Goal: Task Accomplishment & Management: Use online tool/utility

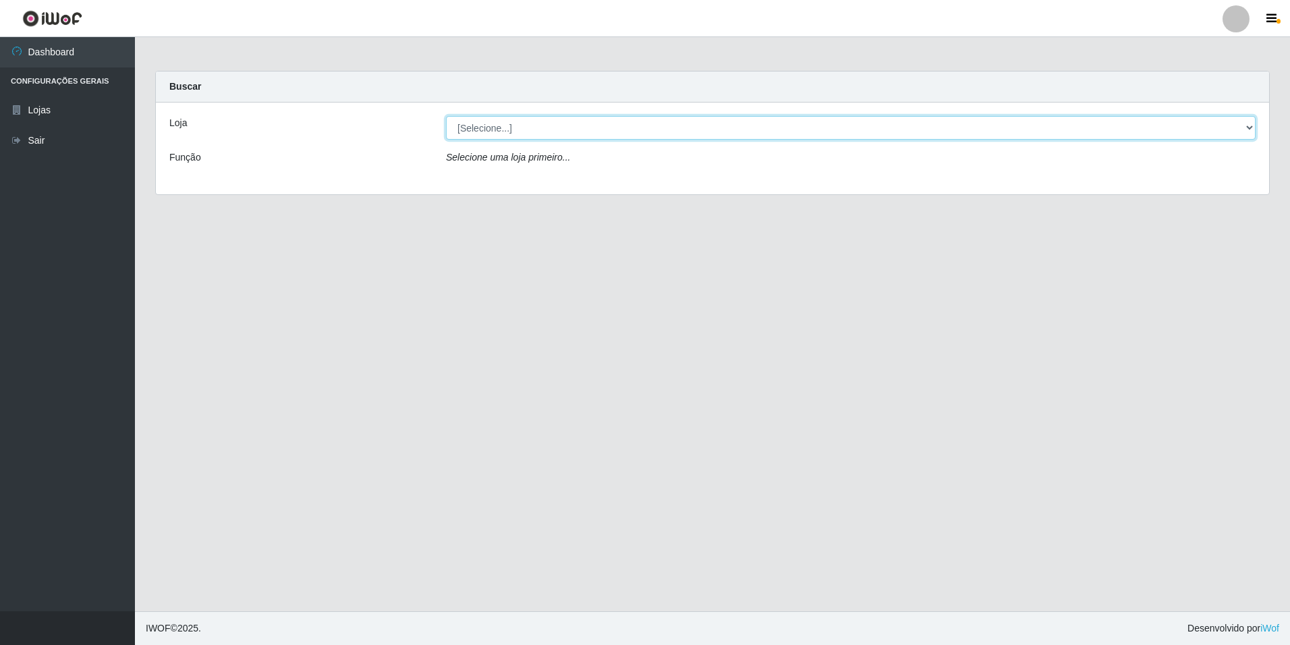
click at [1250, 123] on select "[Selecione...] [GEOGRAPHIC_DATA] - [GEOGRAPHIC_DATA]" at bounding box center [851, 128] width 810 height 24
select select "528"
click at [446, 116] on select "[Selecione...] [GEOGRAPHIC_DATA] - [GEOGRAPHIC_DATA]" at bounding box center [851, 128] width 810 height 24
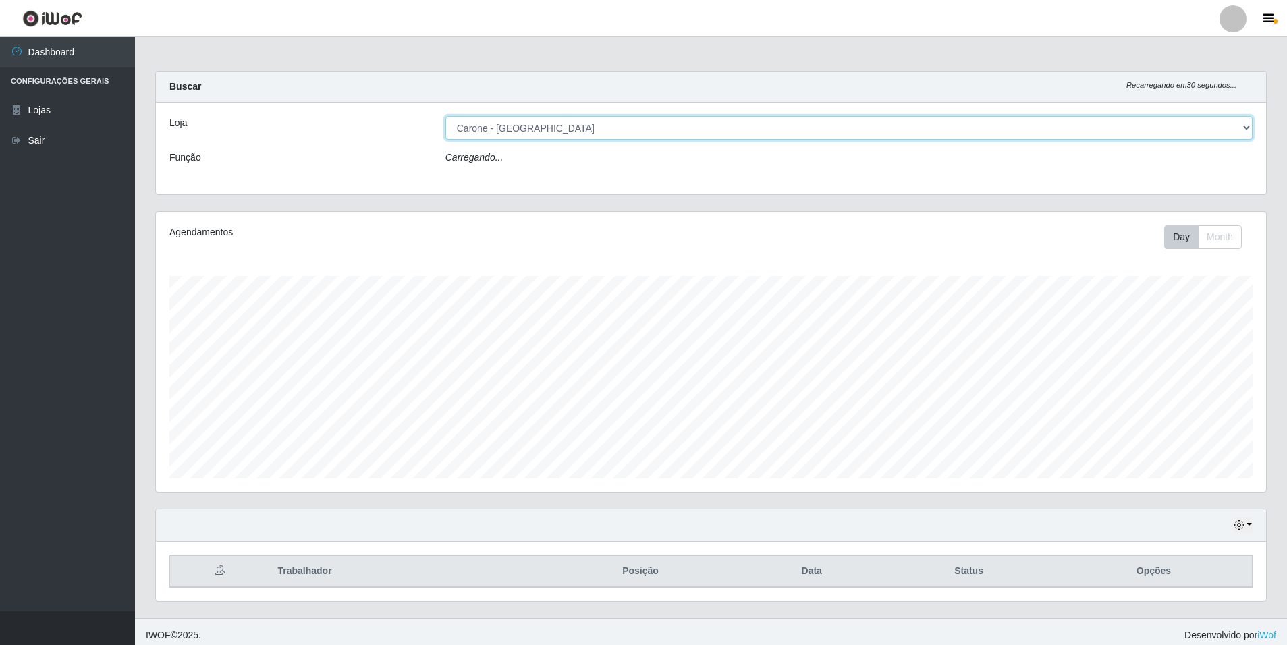
scroll to position [280, 1110]
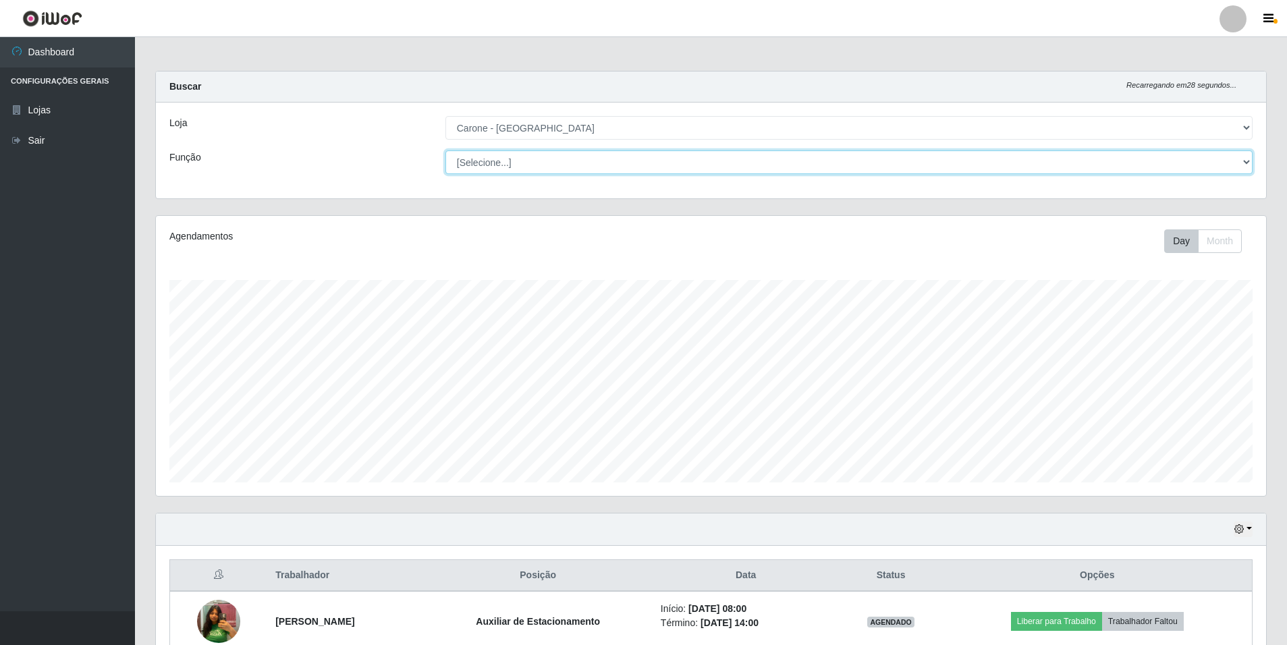
click at [1249, 165] on select "[Selecione...] Auxiliar de Depósito Auxiliar de Depósito + Auxiliar de Depósito…" at bounding box center [848, 162] width 807 height 24
click at [445, 150] on select "[Selecione...] Auxiliar de Depósito Auxiliar de Depósito + Auxiliar de Depósito…" at bounding box center [848, 162] width 807 height 24
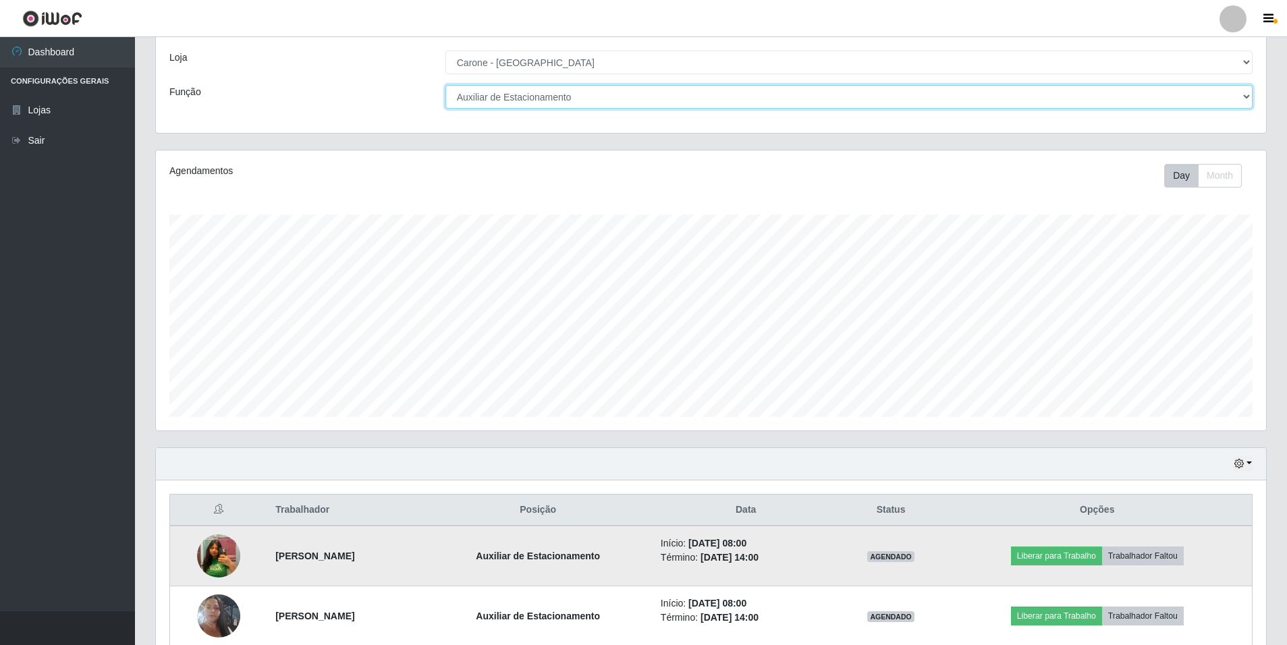
scroll to position [191, 0]
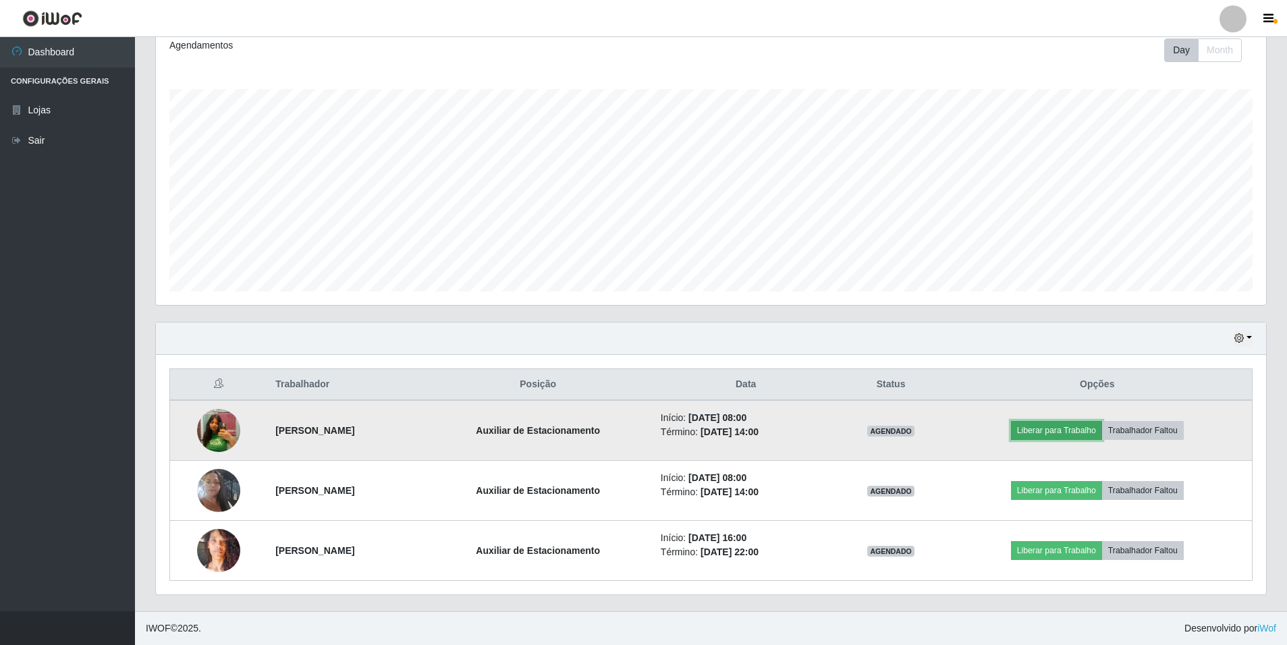
click at [1076, 429] on button "Liberar para Trabalho" at bounding box center [1056, 430] width 91 height 19
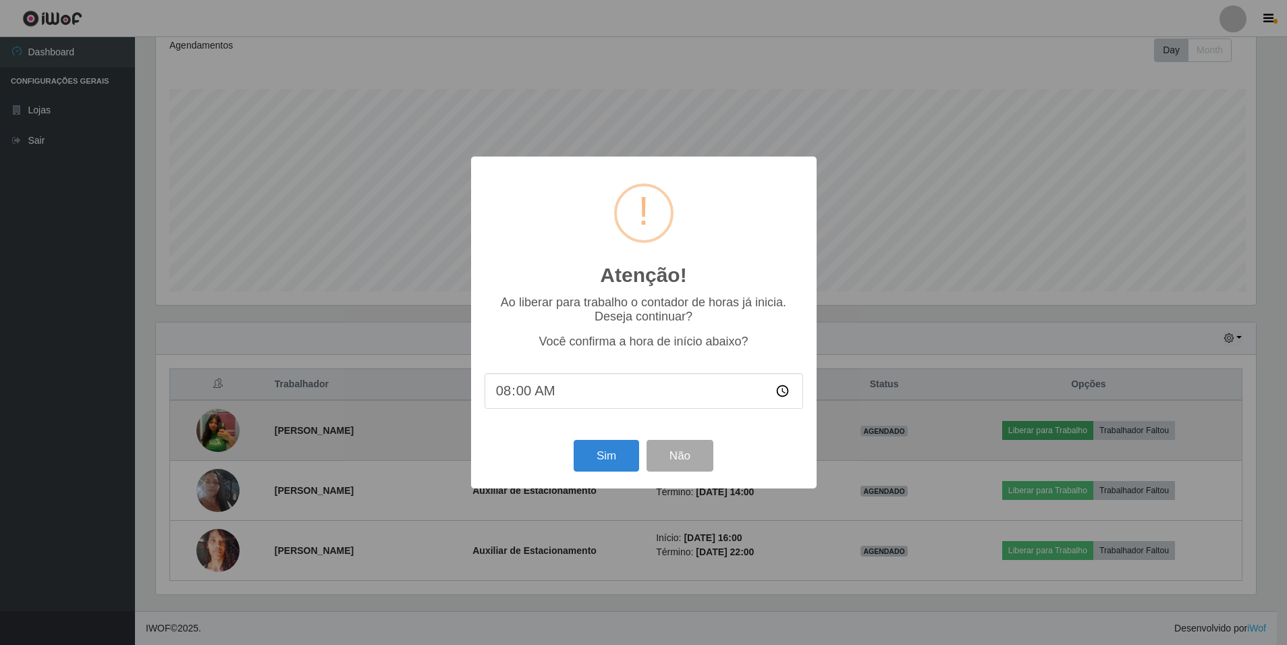
scroll to position [280, 1103]
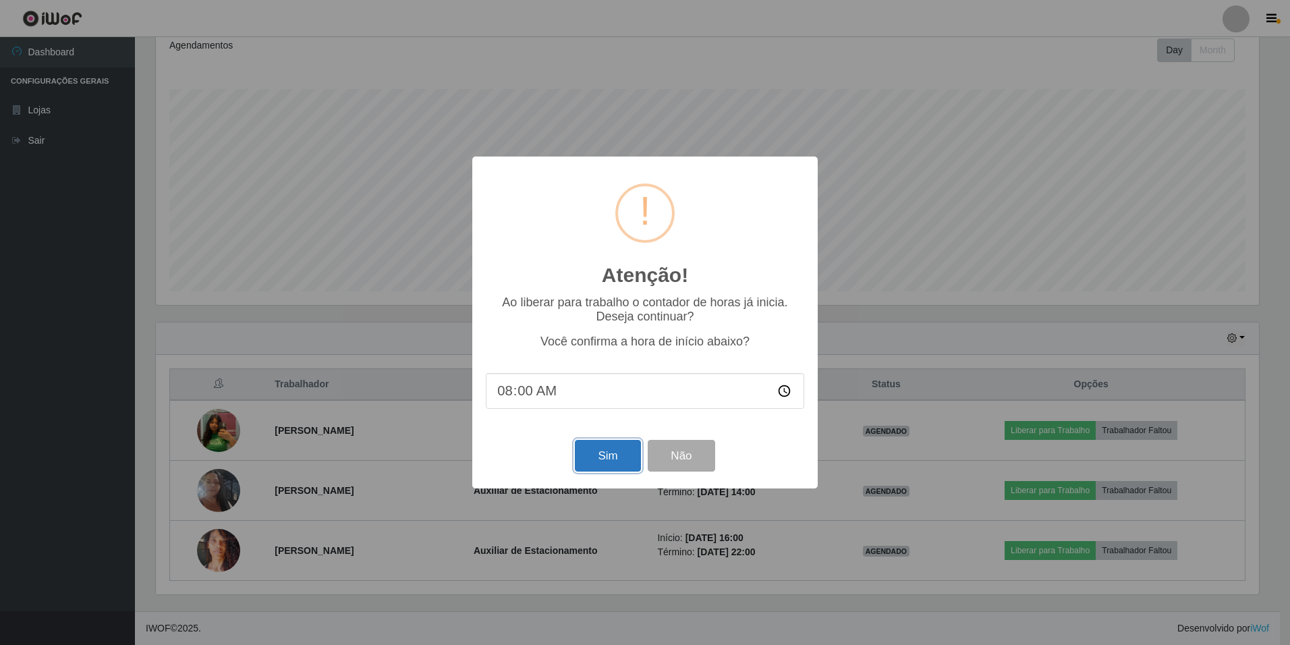
click at [609, 462] on button "Sim" at bounding box center [607, 456] width 65 height 32
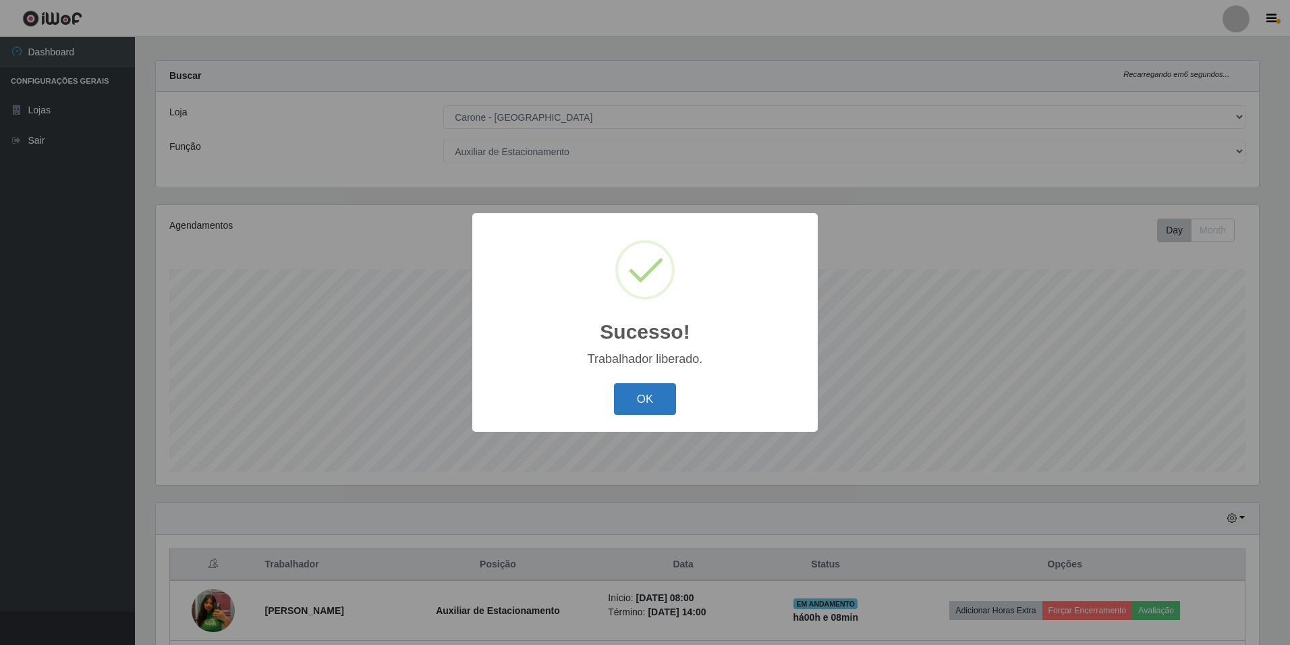
click at [654, 399] on button "OK" at bounding box center [645, 399] width 63 height 32
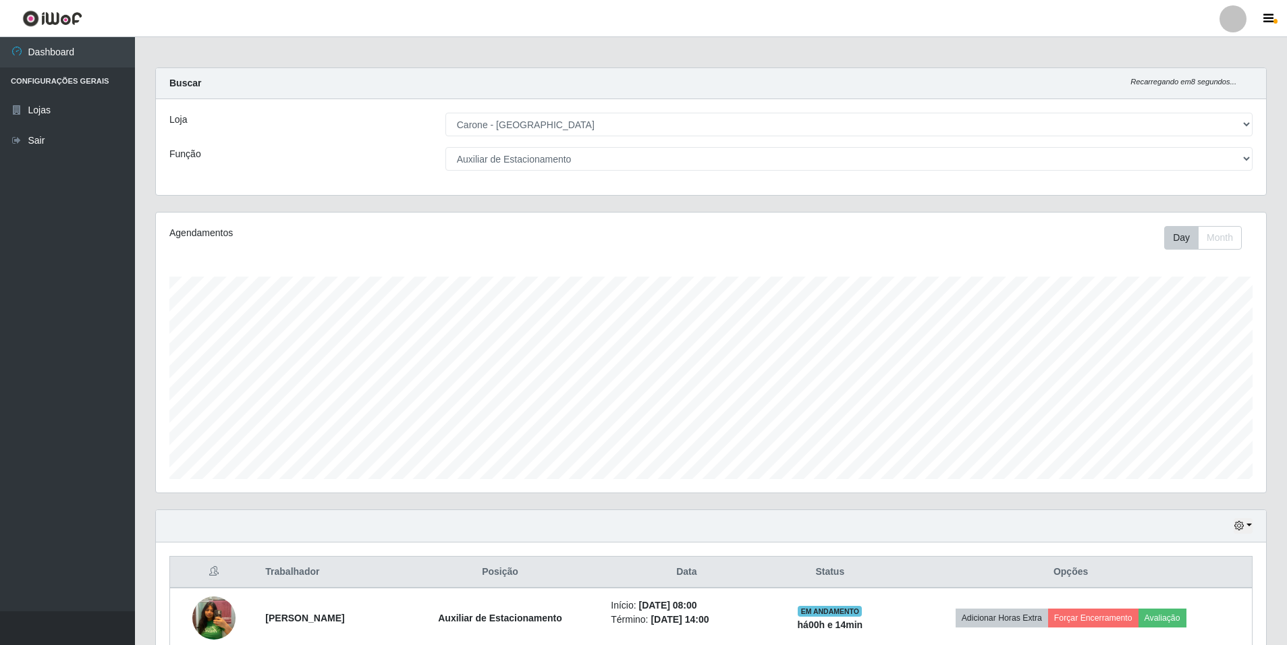
scroll to position [0, 0]
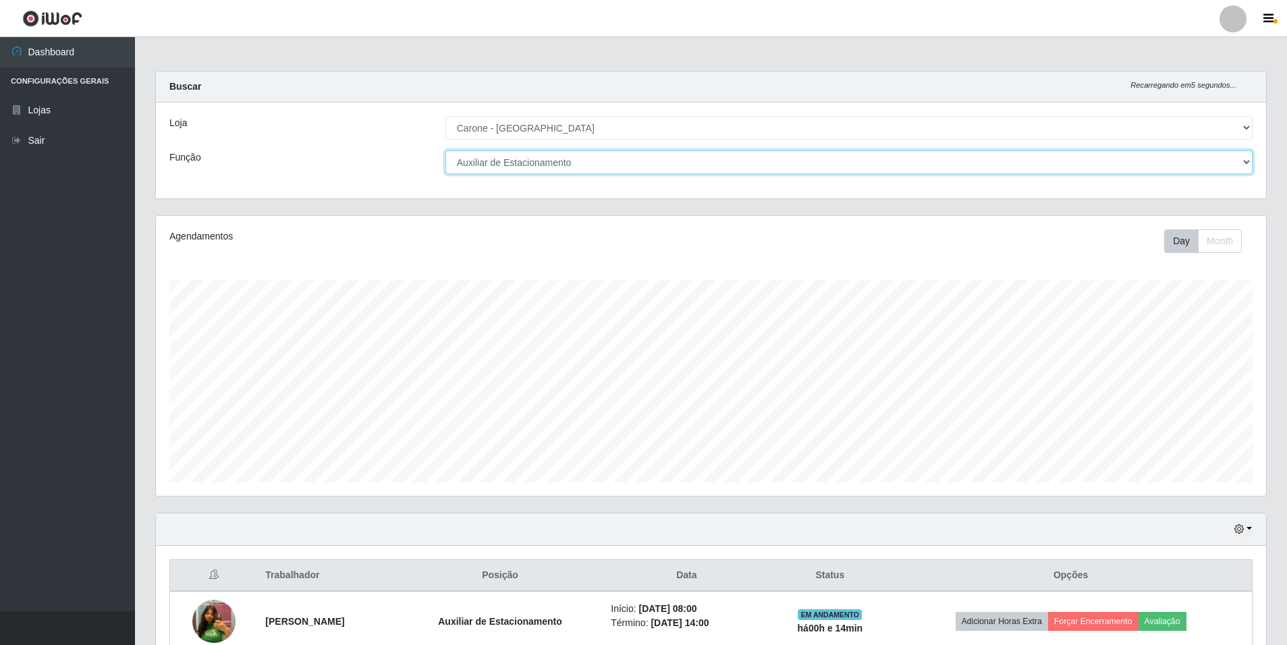
click at [1236, 165] on select "[Selecione...] Auxiliar de Depósito Auxiliar de Depósito + Auxiliar de Depósito…" at bounding box center [848, 162] width 807 height 24
click at [445, 150] on select "[Selecione...] Auxiliar de Depósito Auxiliar de Depósito + Auxiliar de Depósito…" at bounding box center [848, 162] width 807 height 24
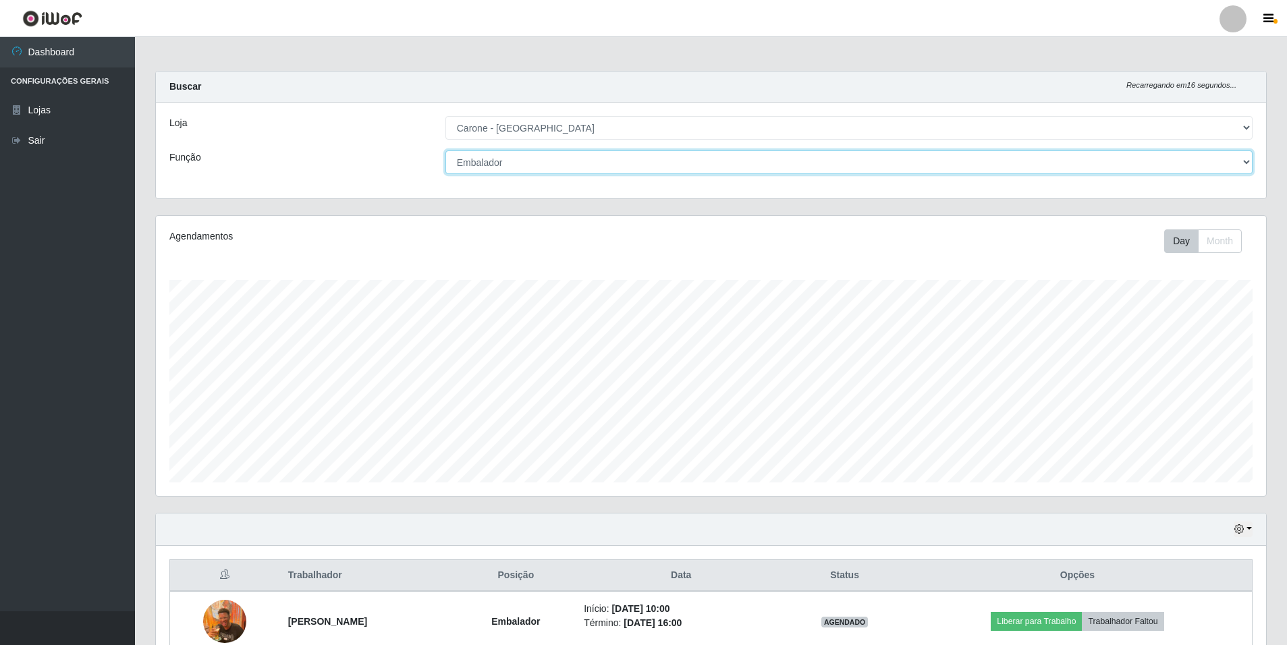
click at [725, 155] on select "[Selecione...] Auxiliar de Depósito Auxiliar de Depósito + Auxiliar de Depósito…" at bounding box center [848, 162] width 807 height 24
click at [445, 150] on select "[Selecione...] Auxiliar de Depósito Auxiliar de Depósito + Auxiliar de Depósito…" at bounding box center [848, 162] width 807 height 24
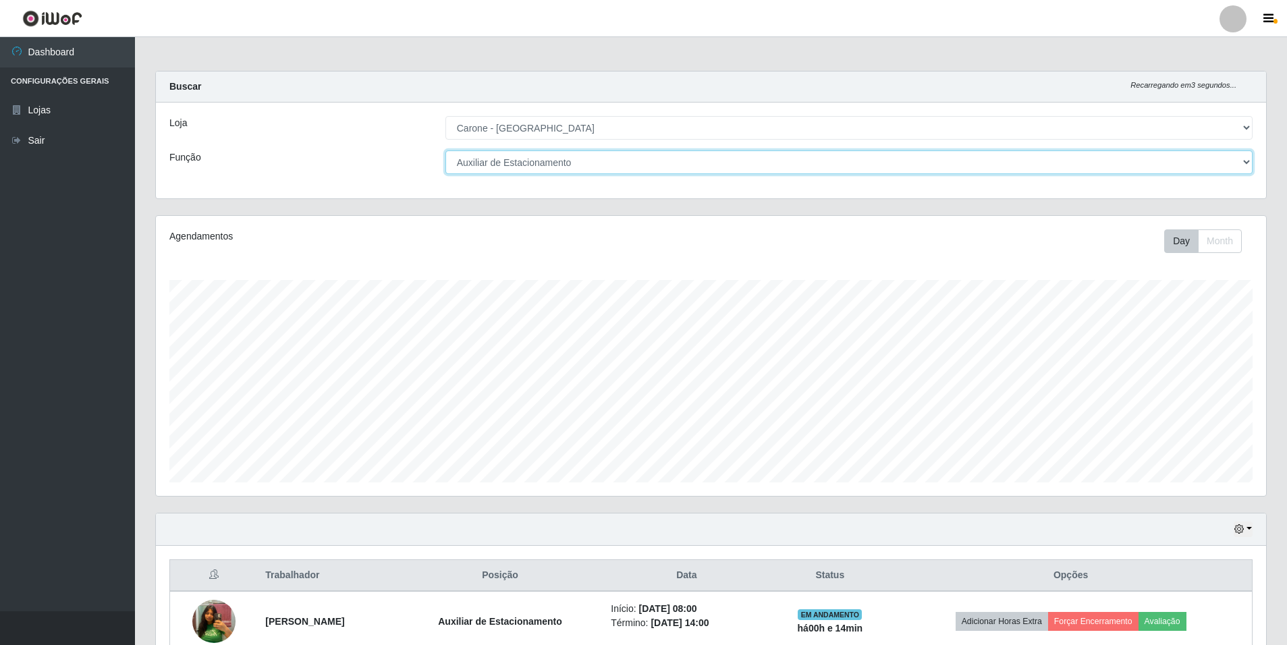
click at [1176, 169] on select "[Selecione...] Auxiliar de Depósito Auxiliar de Depósito + Auxiliar de Depósito…" at bounding box center [848, 162] width 807 height 24
click at [445, 150] on select "[Selecione...] Auxiliar de Depósito Auxiliar de Depósito + Auxiliar de Depósito…" at bounding box center [848, 162] width 807 height 24
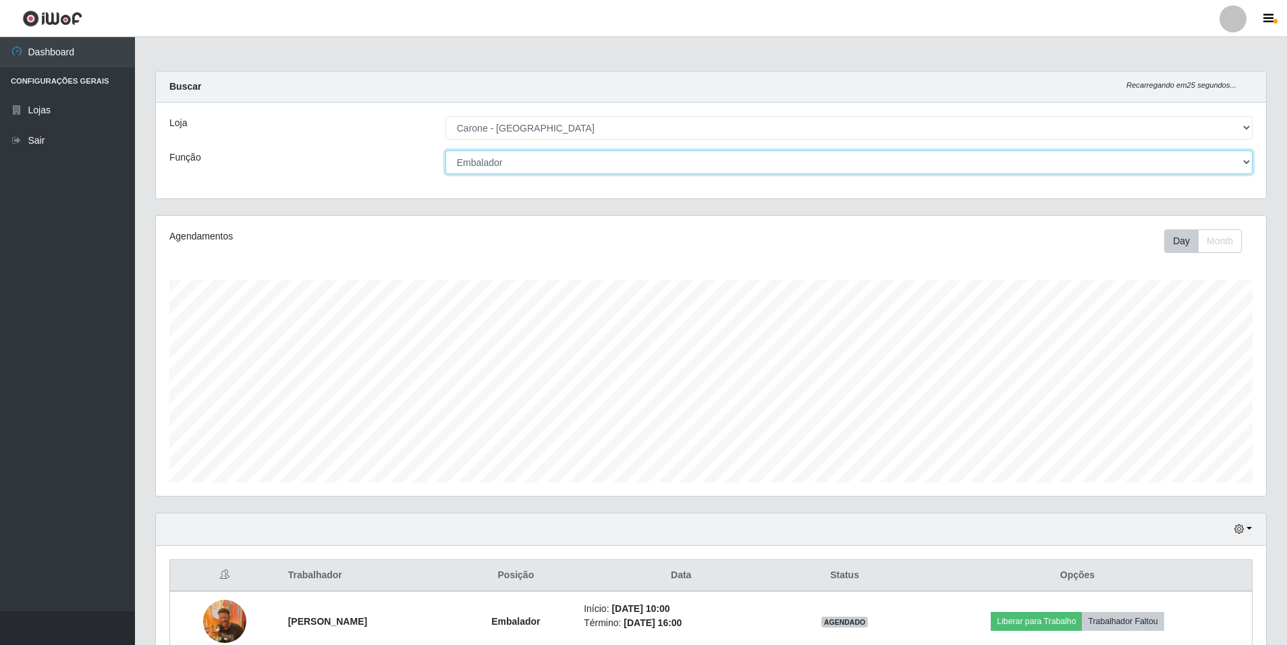
click at [1138, 167] on select "[Selecione...] Auxiliar de Depósito Auxiliar de Depósito + Auxiliar de Depósito…" at bounding box center [848, 162] width 807 height 24
click at [445, 150] on select "[Selecione...] Auxiliar de Depósito Auxiliar de Depósito + Auxiliar de Depósito…" at bounding box center [848, 162] width 807 height 24
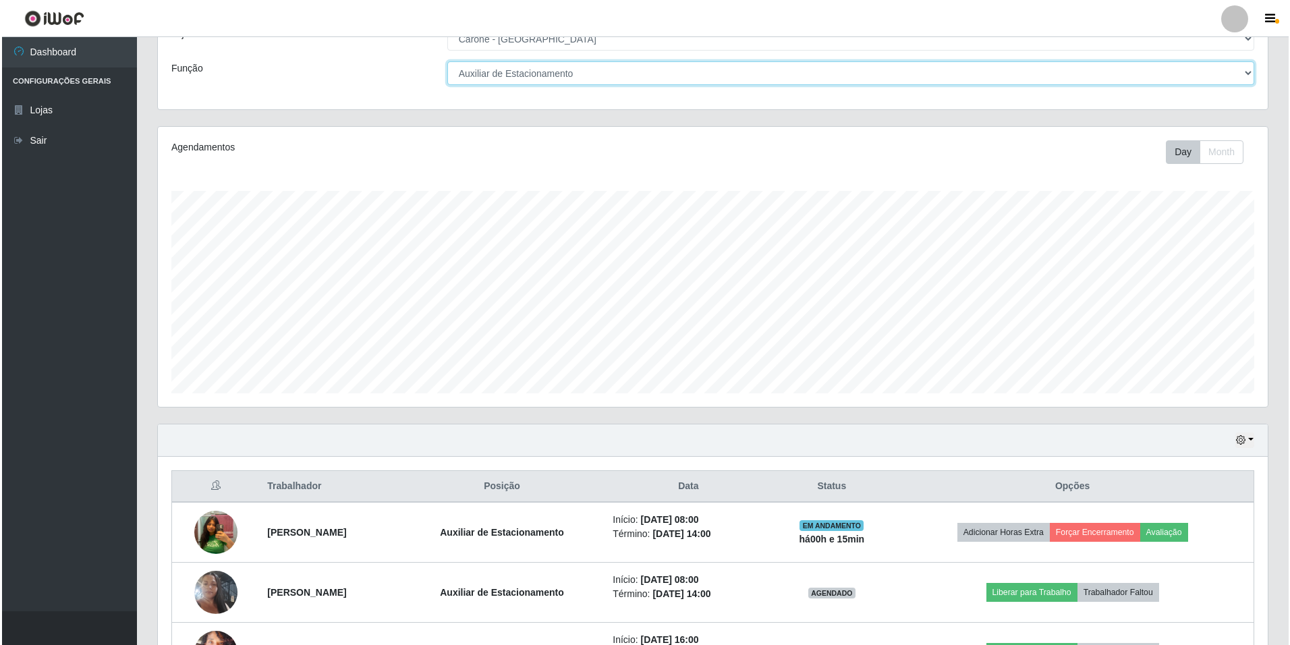
scroll to position [191, 0]
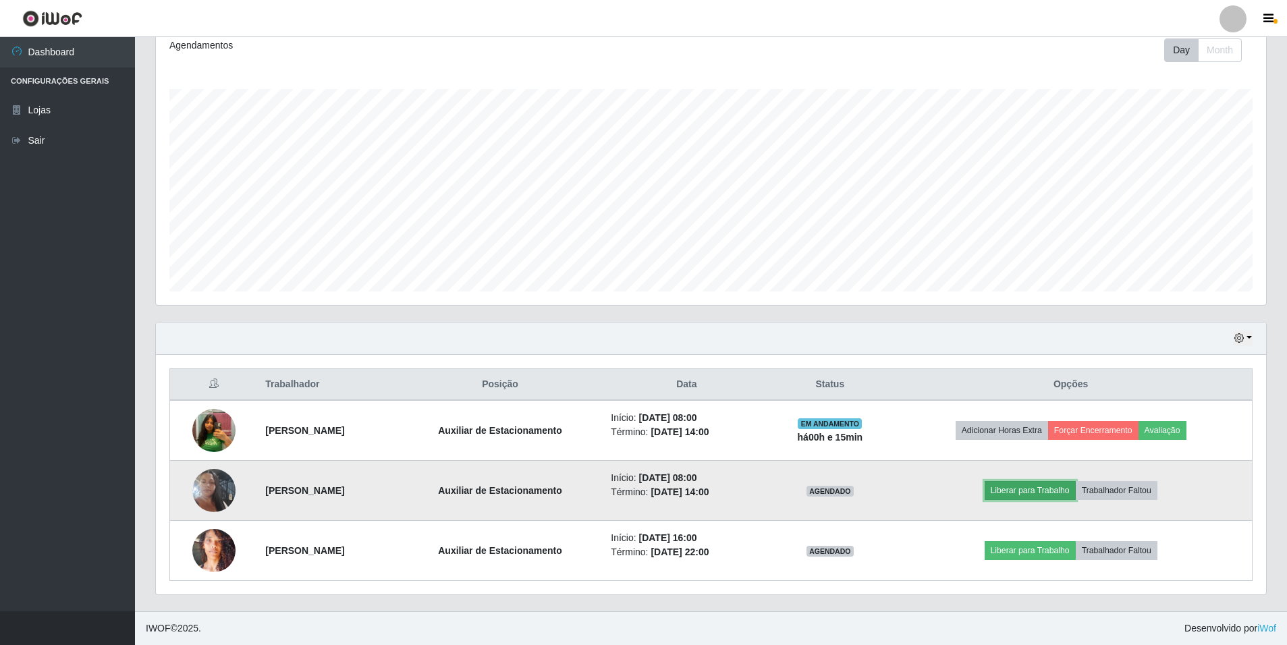
click at [1018, 493] on button "Liberar para Trabalho" at bounding box center [1030, 490] width 91 height 19
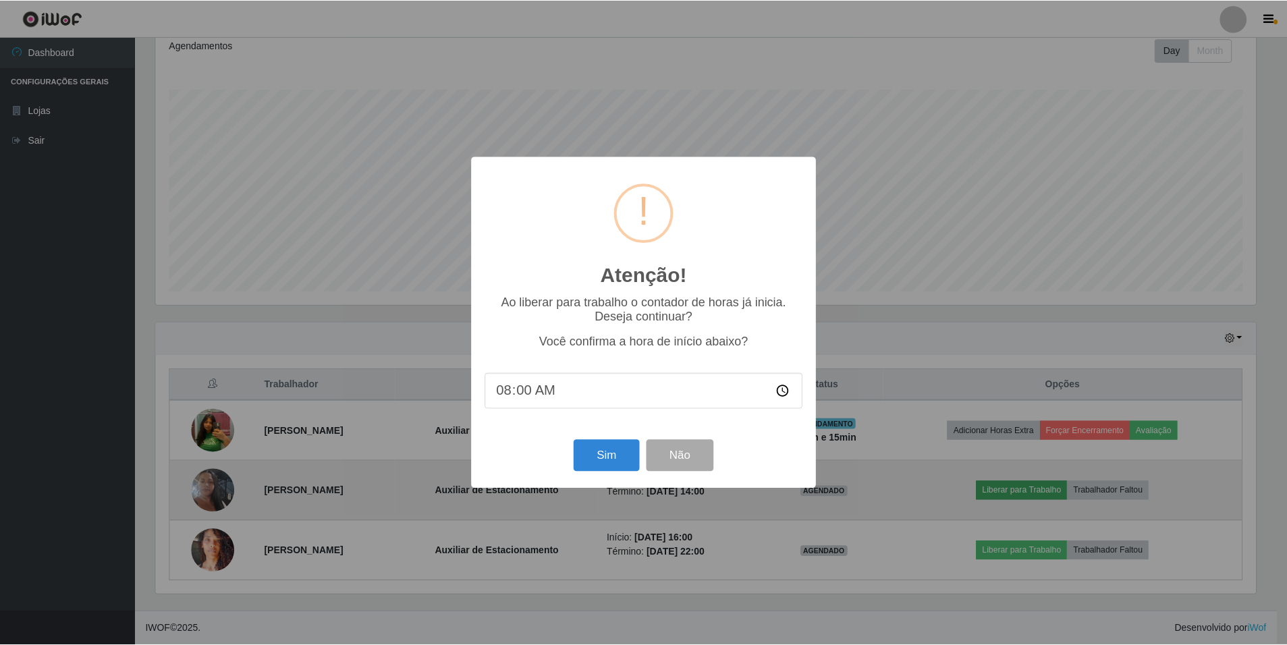
scroll to position [280, 1103]
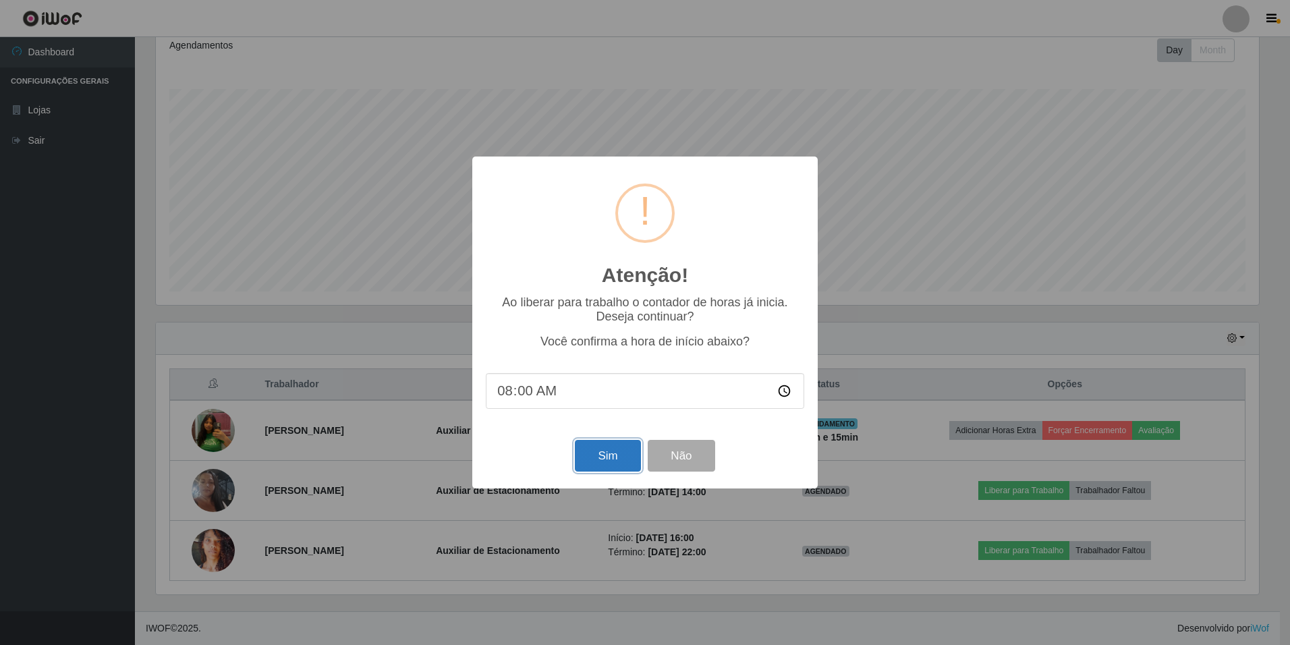
click at [605, 462] on button "Sim" at bounding box center [607, 456] width 65 height 32
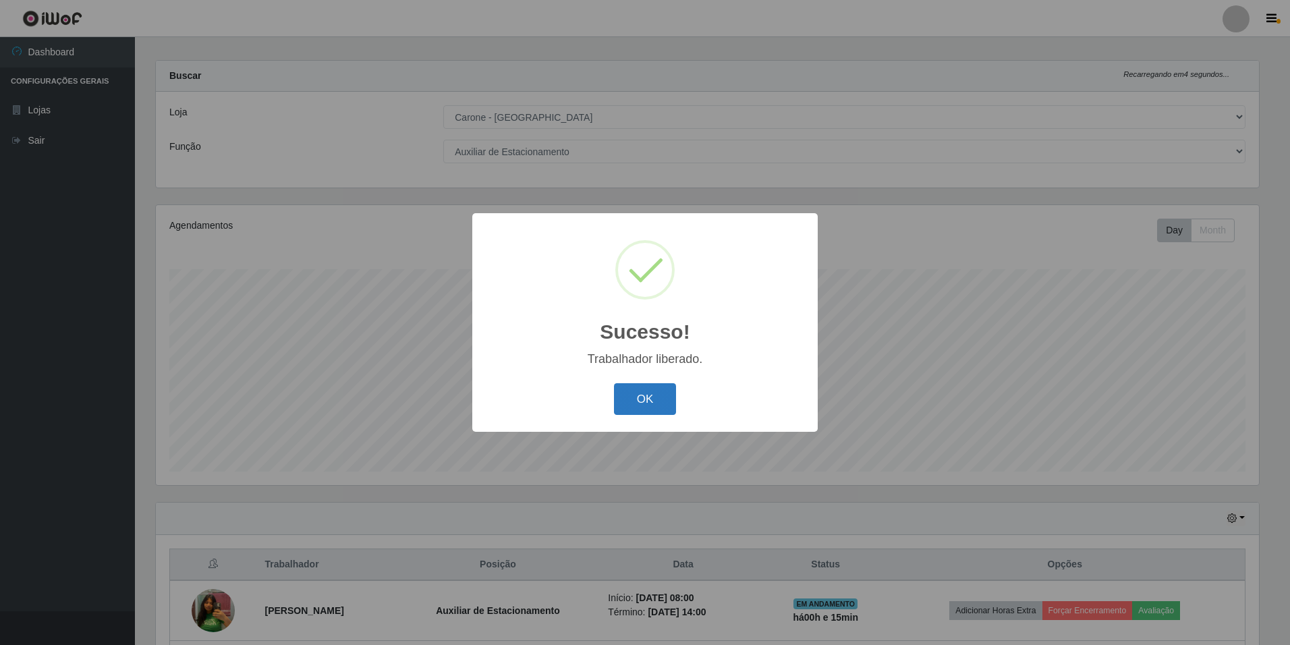
click at [639, 398] on button "OK" at bounding box center [645, 399] width 63 height 32
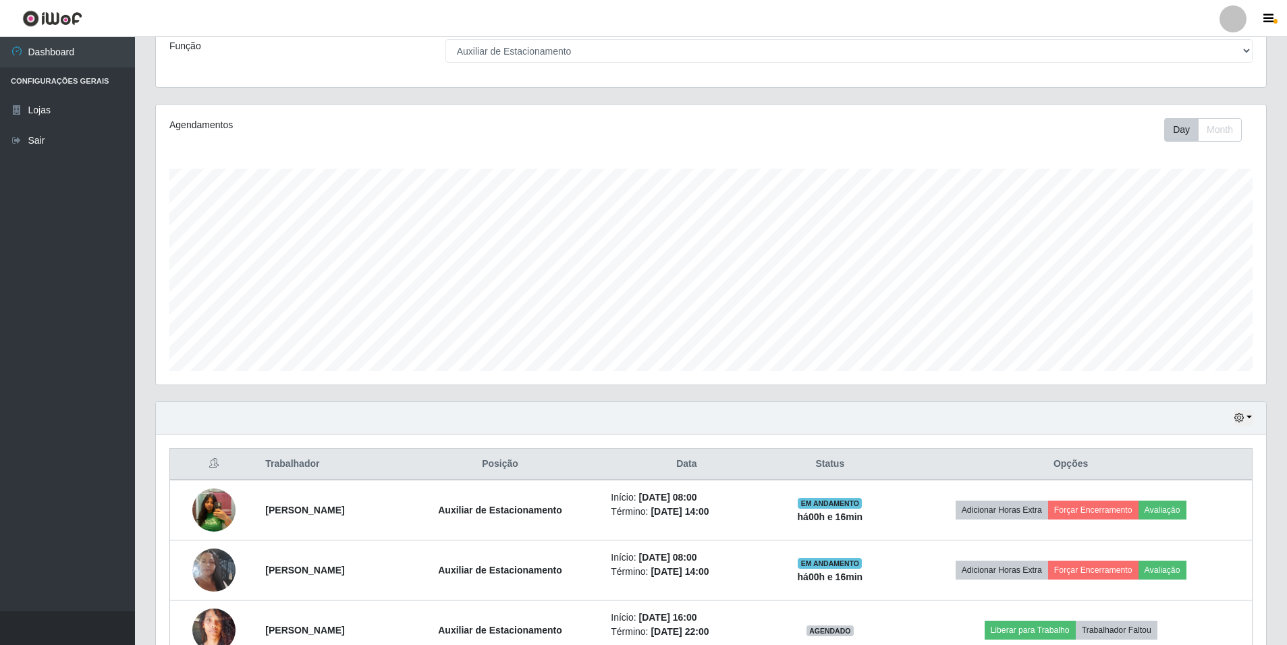
scroll to position [0, 0]
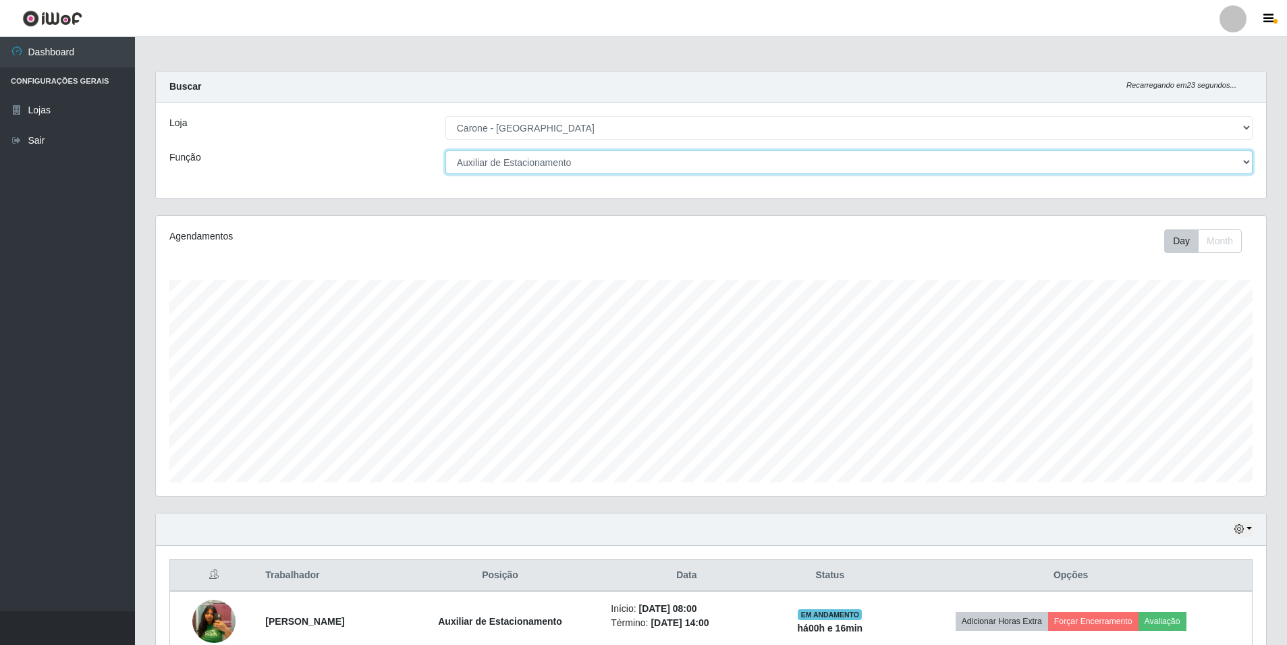
click at [580, 167] on select "[Selecione...] Auxiliar de Depósito Auxiliar de Depósito + Auxiliar de Depósito…" at bounding box center [848, 162] width 807 height 24
click at [445, 150] on select "[Selecione...] Auxiliar de Depósito Auxiliar de Depósito + Auxiliar de Depósito…" at bounding box center [848, 162] width 807 height 24
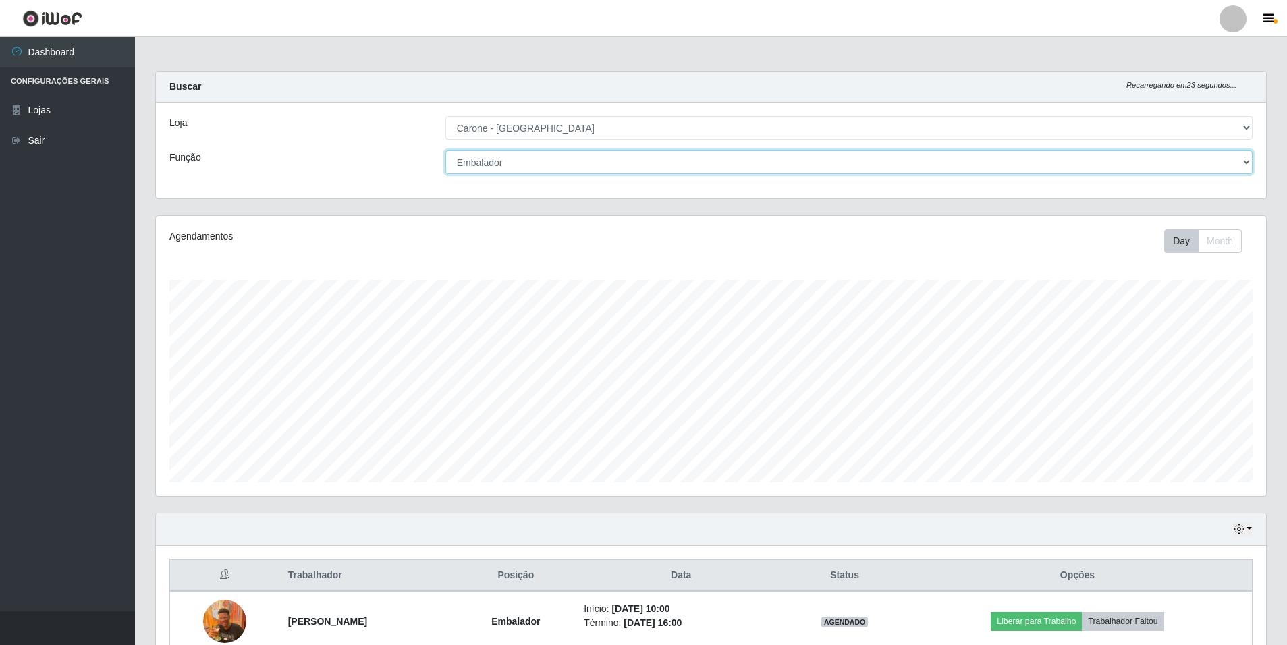
click at [1250, 161] on select "[Selecione...] Auxiliar de Depósito Auxiliar de Depósito + Auxiliar de Depósito…" at bounding box center [848, 162] width 807 height 24
select select "4"
click at [445, 150] on select "[Selecione...] Auxiliar de Depósito Auxiliar de Depósito + Auxiliar de Depósito…" at bounding box center [848, 162] width 807 height 24
